Goal: Task Accomplishment & Management: Complete application form

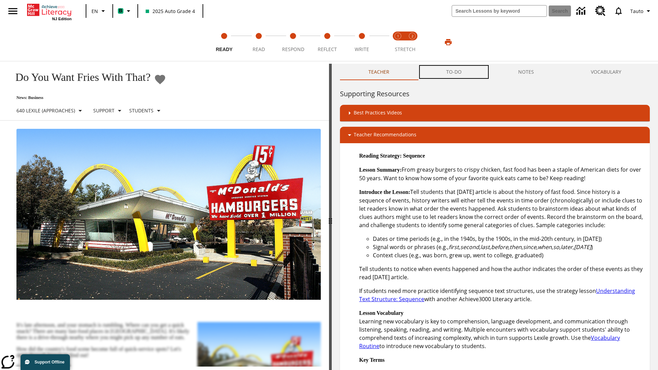
click at [454, 72] on button "TO-DO" at bounding box center [454, 72] width 72 height 16
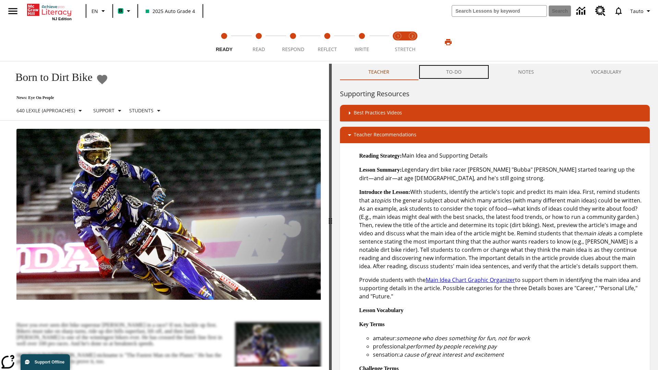
click at [454, 72] on button "TO-DO" at bounding box center [454, 72] width 72 height 16
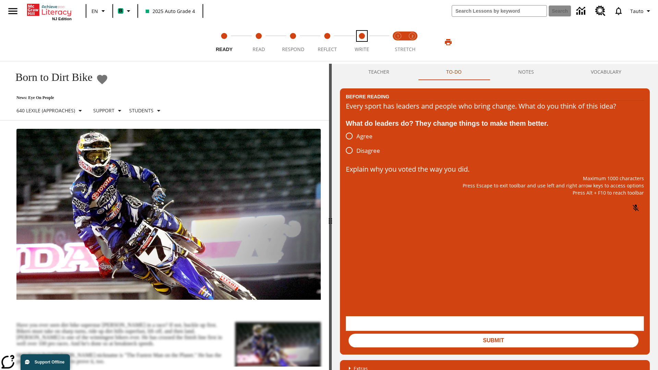
click at [362, 42] on span "Write" at bounding box center [362, 46] width 14 height 12
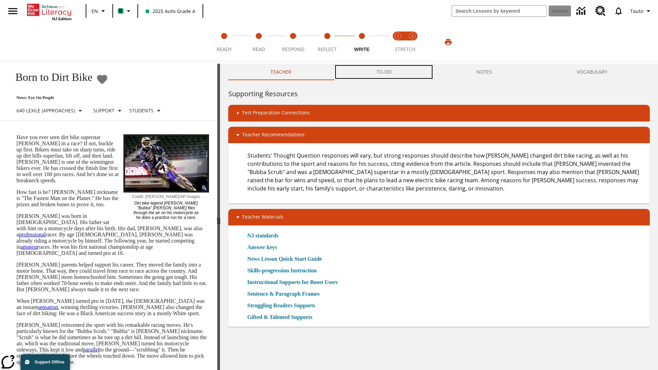
scroll to position [0, 0]
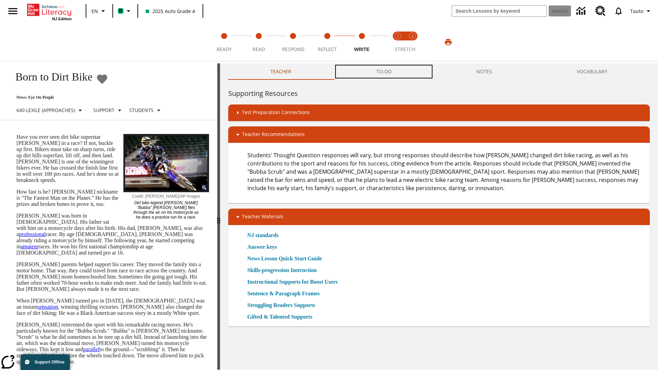
click at [384, 72] on button "TO-DO" at bounding box center [384, 71] width 100 height 16
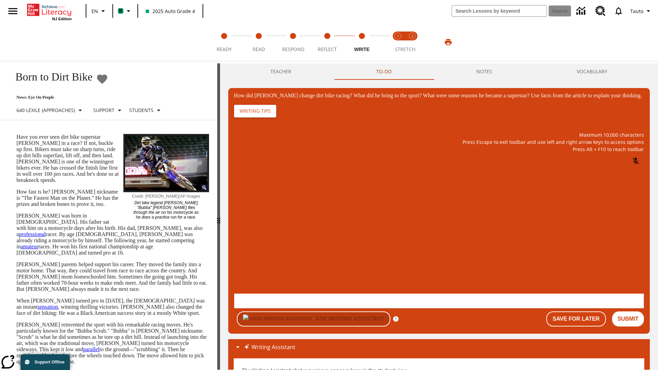
scroll to position [0, 0]
click at [331, 250] on p "One change Stewart brought to dirt bike racing was…" at bounding box center [285, 253] width 92 height 15
click at [248, 223] on span "Copy" at bounding box center [242, 225] width 11 height 5
click at [331, 250] on p "How did Stewart change dirt bike racing? What did he bring to the sport? What w…" at bounding box center [285, 250] width 92 height 8
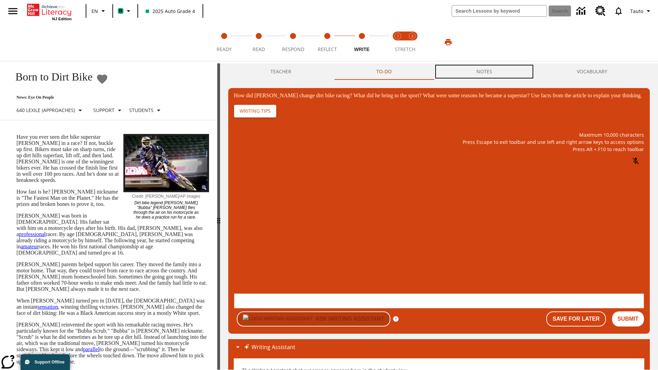
click at [484, 72] on button "NOTES" at bounding box center [484, 71] width 100 height 16
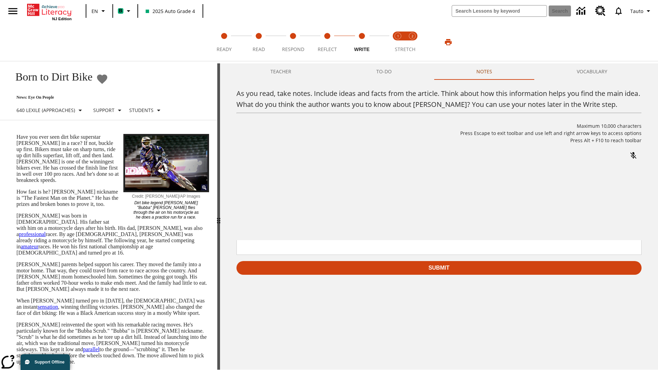
click at [334, 197] on p "As you read, take notes. Include ideas and facts from the article. Think about …" at bounding box center [288, 197] width 92 height 8
